Goal: Use online tool/utility: Utilize a website feature to perform a specific function

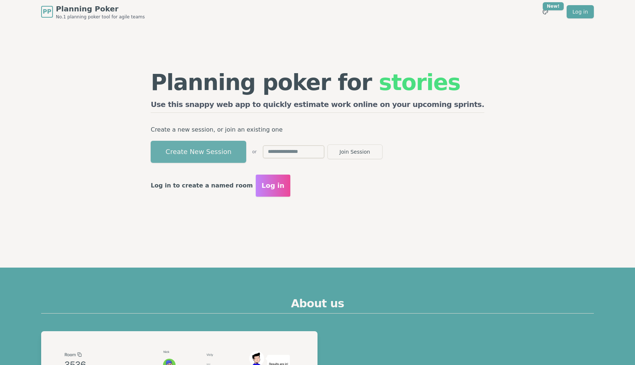
click at [229, 145] on button "Create New Session" at bounding box center [198, 152] width 95 height 22
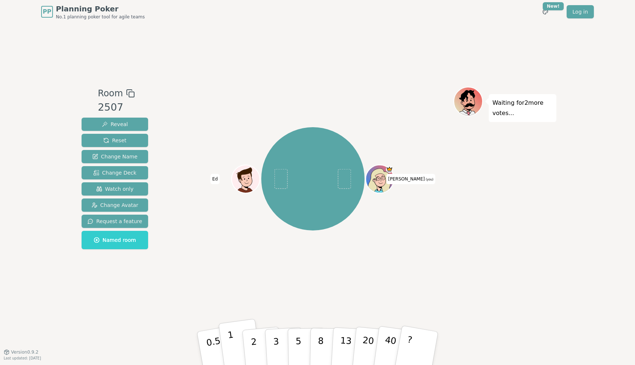
click at [235, 351] on button "1" at bounding box center [240, 347] width 44 height 59
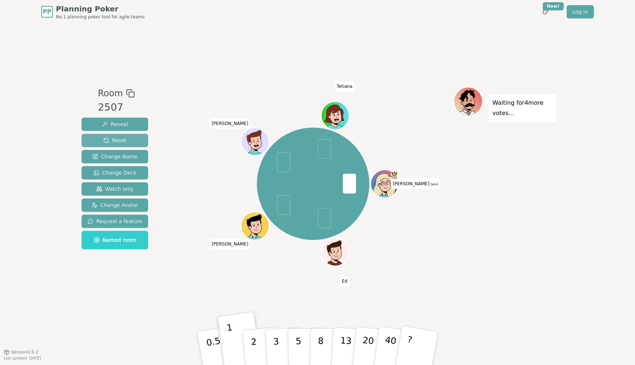
click at [113, 139] on span "Reset" at bounding box center [114, 140] width 23 height 7
click at [237, 343] on button "1" at bounding box center [240, 347] width 44 height 59
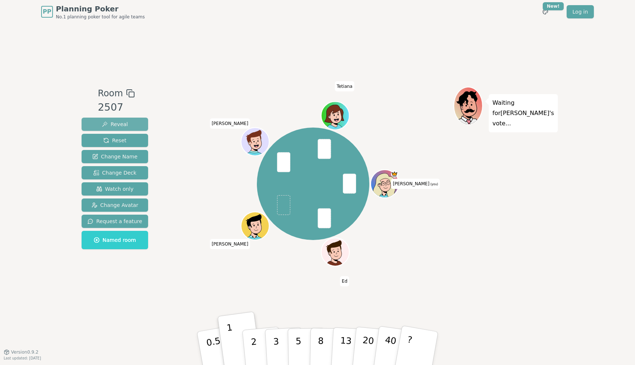
click at [132, 127] on button "Reveal" at bounding box center [115, 124] width 66 height 13
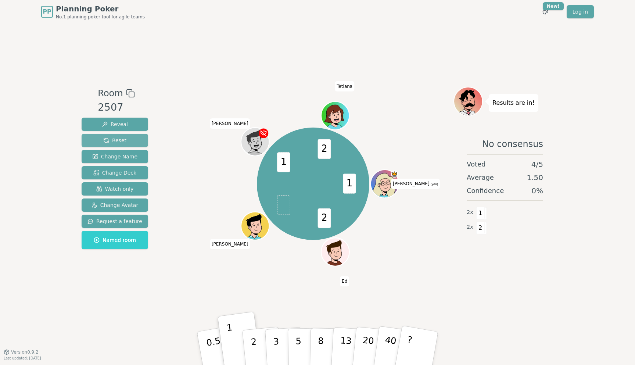
click at [115, 142] on span "Reset" at bounding box center [114, 140] width 23 height 7
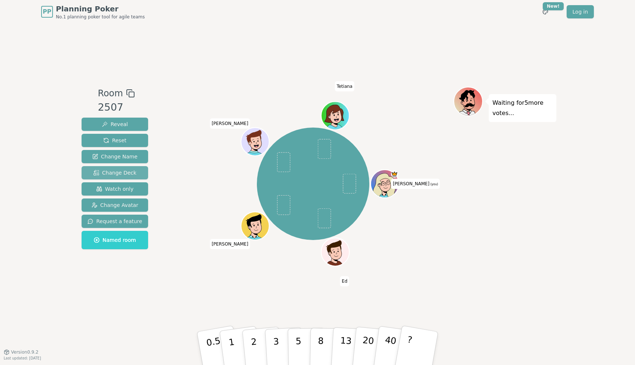
click at [130, 174] on span "Change Deck" at bounding box center [114, 172] width 43 height 7
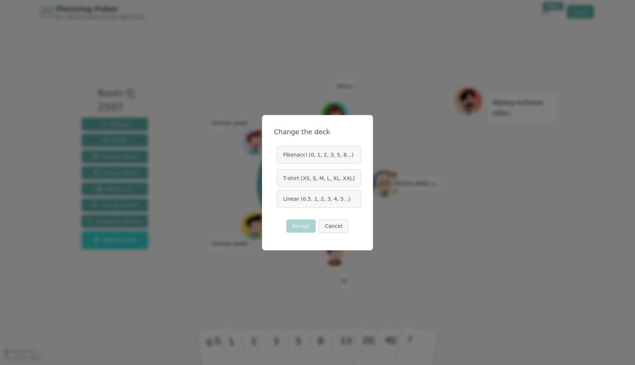
click at [346, 280] on div "Change the deck Fibonacci (0, 1, 2, 3, 5, 8...) T-shirt (XS, S, M, L, XL, XXL) …" at bounding box center [317, 182] width 635 height 365
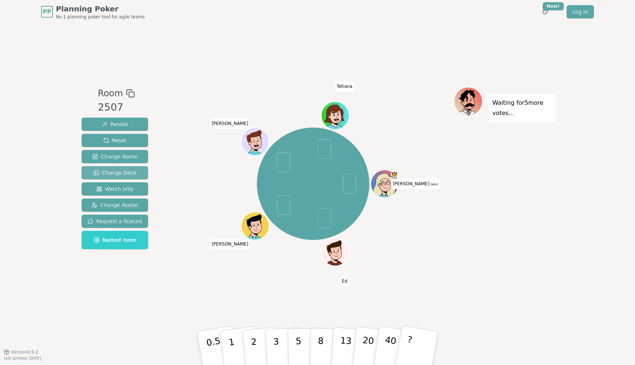
click at [138, 171] on button "Change Deck" at bounding box center [115, 172] width 66 height 13
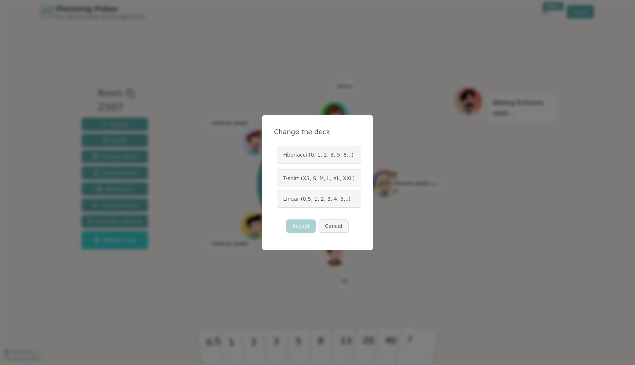
click at [295, 153] on label "Fibonacci (0, 1, 2, 3, 5, 8...)" at bounding box center [319, 155] width 84 height 18
click at [279, 153] on button "Fibonacci (0, 1, 2, 3, 5, 8...)" at bounding box center [276, 155] width 6 height 6
click at [308, 223] on button "Accept" at bounding box center [300, 225] width 29 height 13
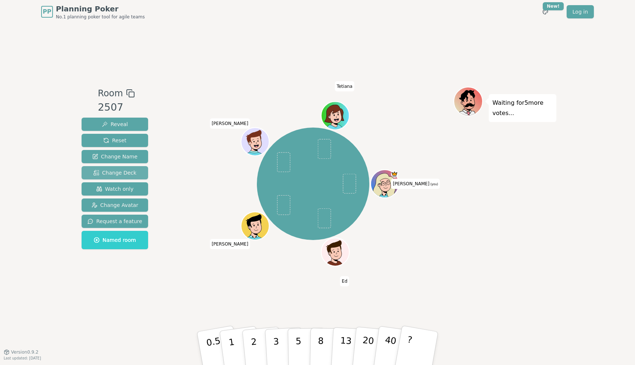
click at [121, 172] on span "Change Deck" at bounding box center [114, 172] width 43 height 7
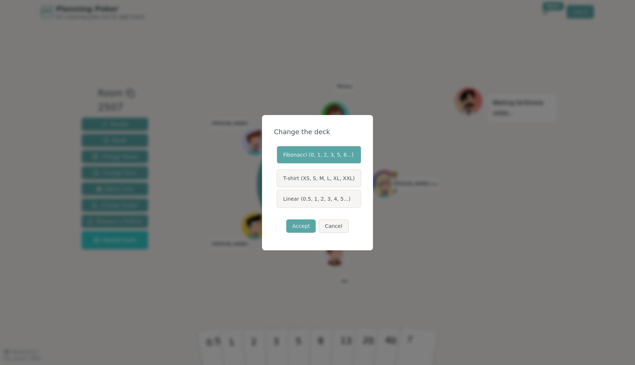
click at [306, 157] on label "Fibonacci (0, 1, 2, 3, 5, 8...)" at bounding box center [319, 155] width 84 height 18
click at [279, 157] on button "Fibonacci (0, 1, 2, 3, 5, 8...)" at bounding box center [276, 155] width 6 height 6
click at [333, 221] on button "Cancel" at bounding box center [333, 225] width 30 height 13
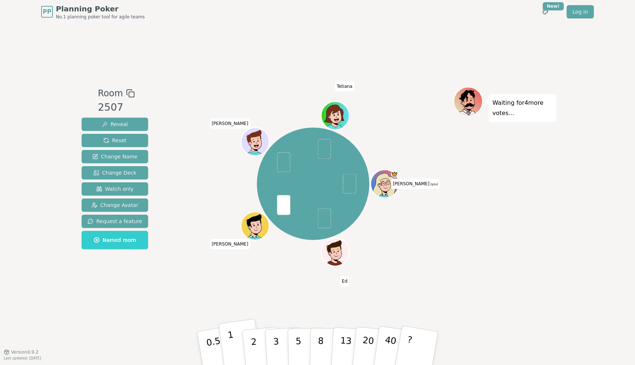
click at [231, 337] on p "1" at bounding box center [232, 349] width 11 height 40
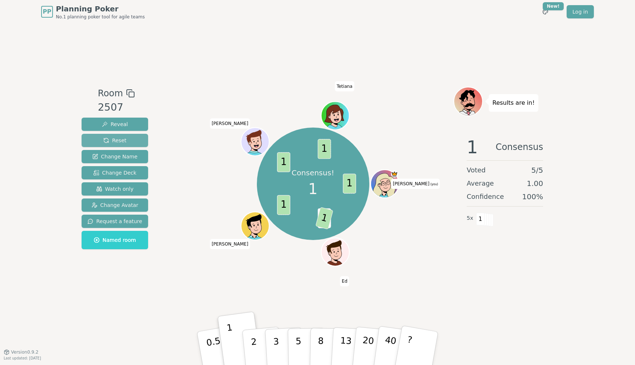
click at [122, 138] on span "Reset" at bounding box center [114, 140] width 23 height 7
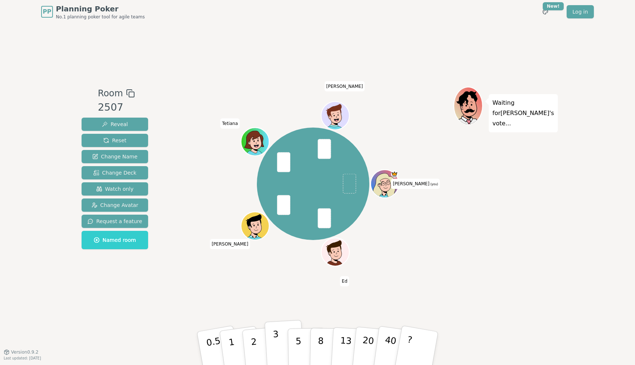
click at [272, 334] on button "3" at bounding box center [284, 347] width 40 height 57
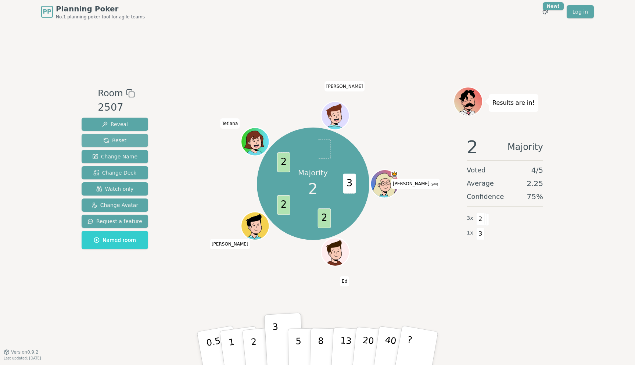
click at [118, 136] on button "Reset" at bounding box center [115, 140] width 66 height 13
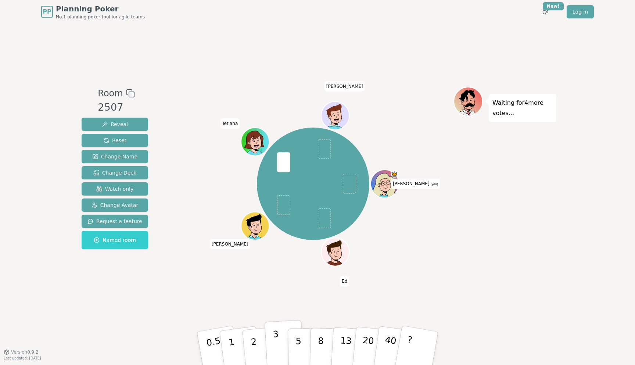
click at [277, 356] on p "3" at bounding box center [276, 349] width 8 height 40
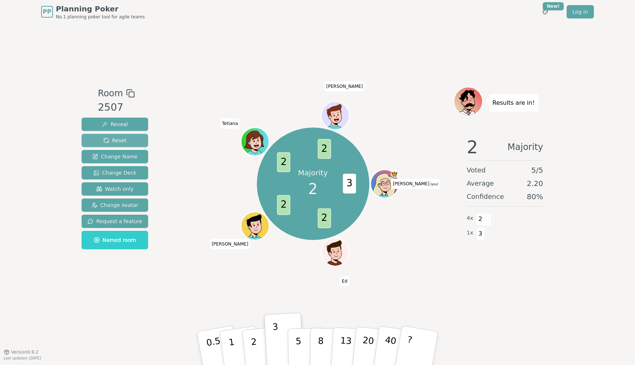
click at [137, 136] on button "Reset" at bounding box center [115, 140] width 66 height 13
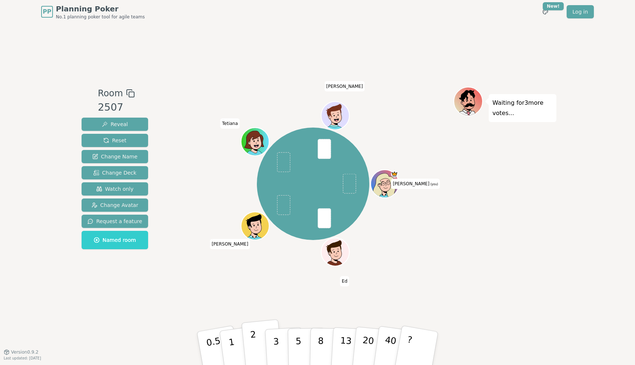
click at [259, 342] on button "2" at bounding box center [262, 348] width 42 height 58
